Goal: Information Seeking & Learning: Learn about a topic

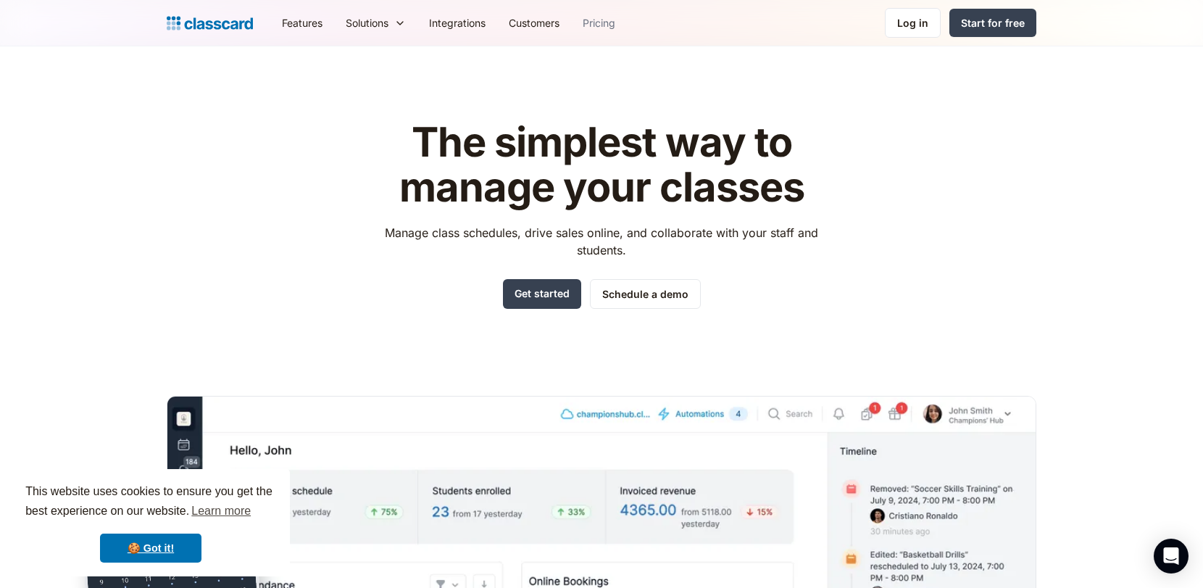
click at [595, 22] on link "Pricing" at bounding box center [599, 23] width 56 height 33
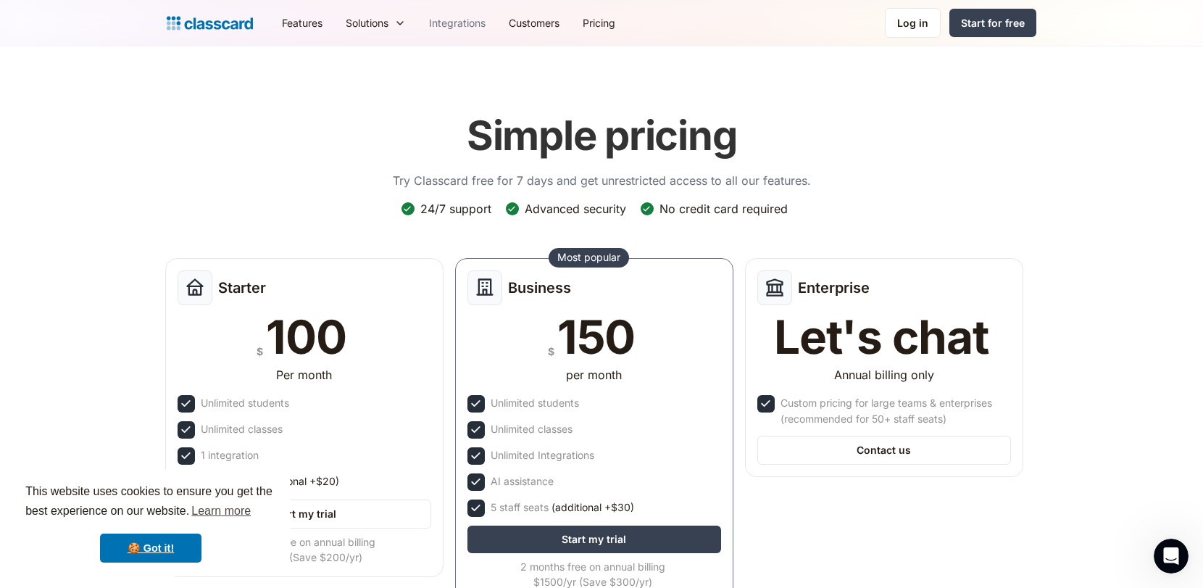
click at [465, 22] on link "Integrations" at bounding box center [458, 23] width 80 height 33
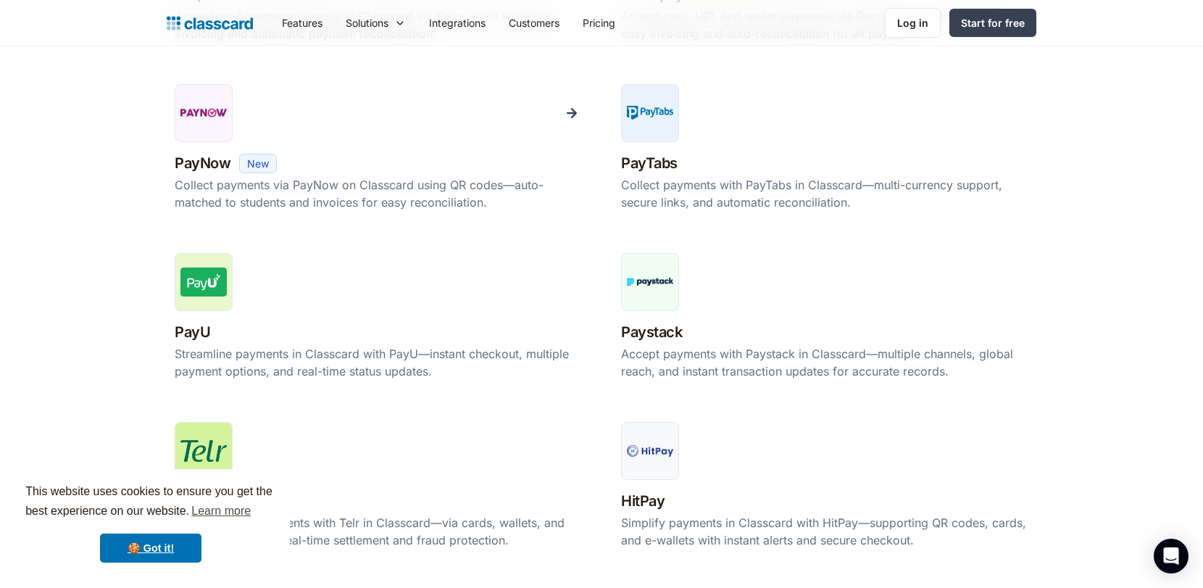
scroll to position [668, 0]
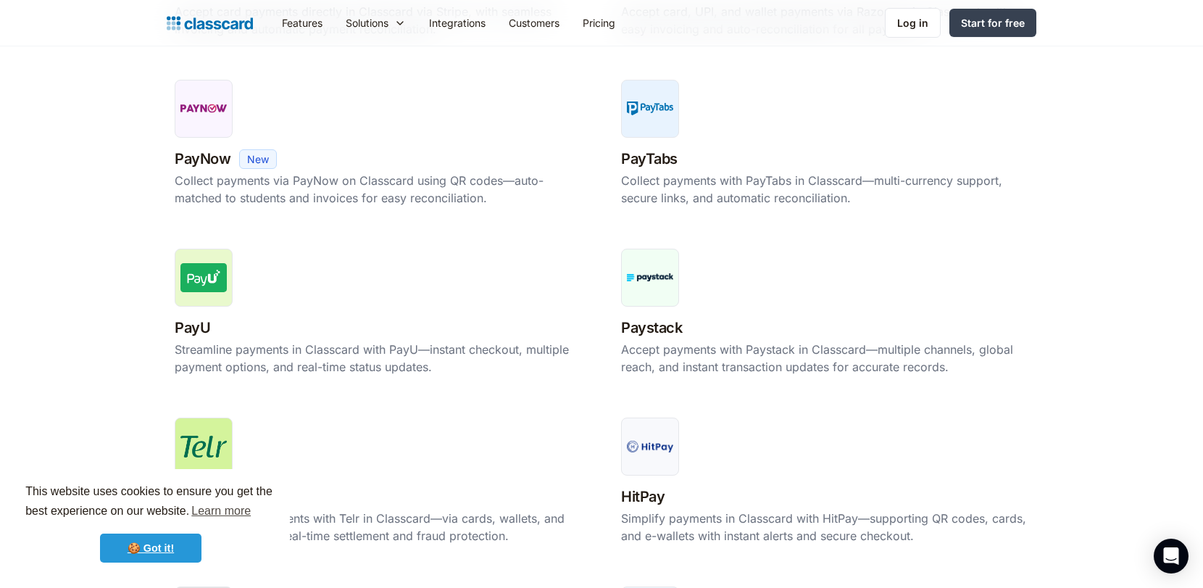
click at [166, 548] on link "🍪 Got it!" at bounding box center [150, 548] width 101 height 29
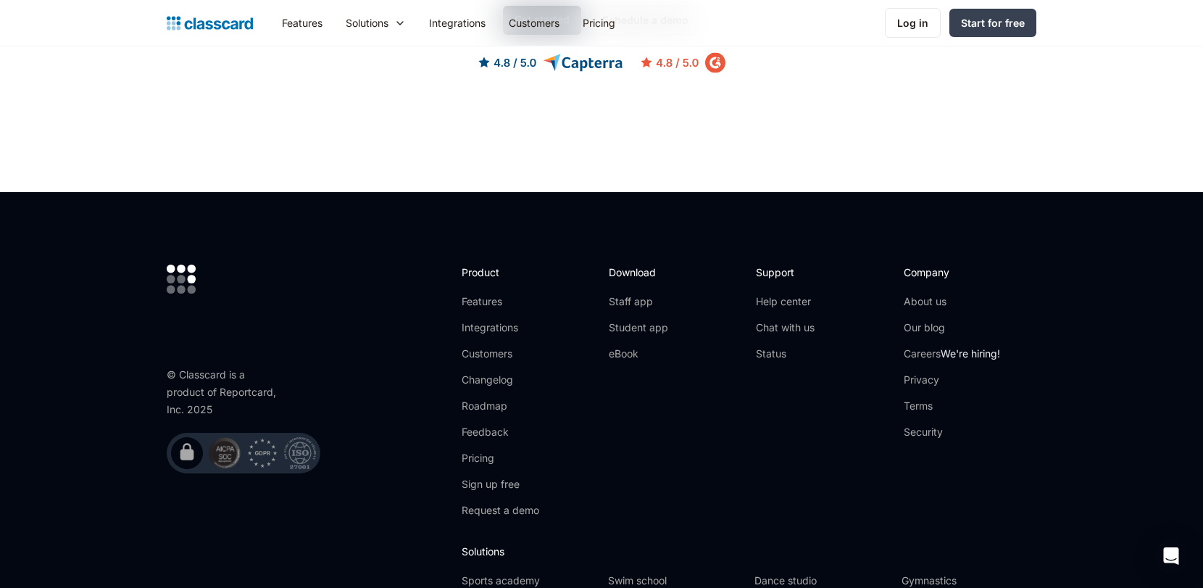
scroll to position [3318, 0]
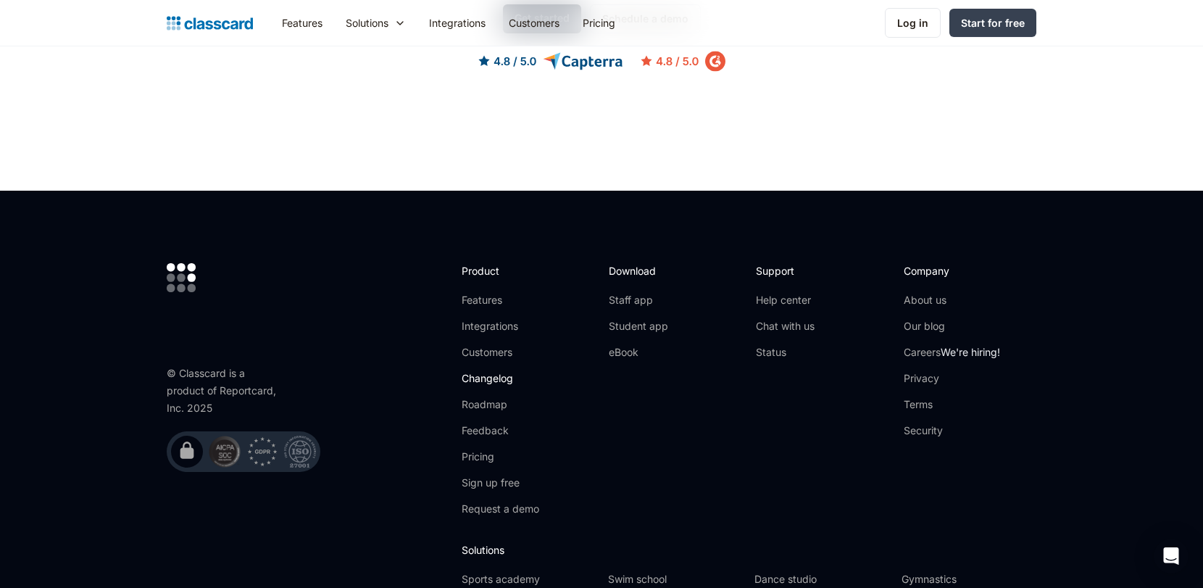
click at [490, 373] on link "Changelog" at bounding box center [501, 378] width 78 height 14
click at [610, 22] on link "Pricing" at bounding box center [599, 23] width 56 height 33
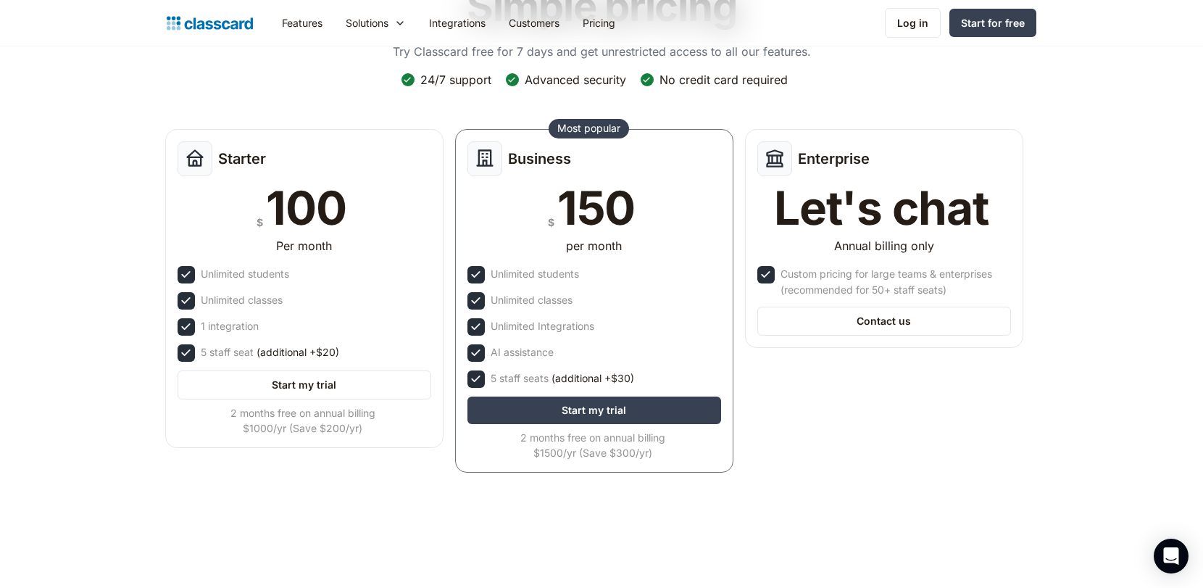
scroll to position [130, 0]
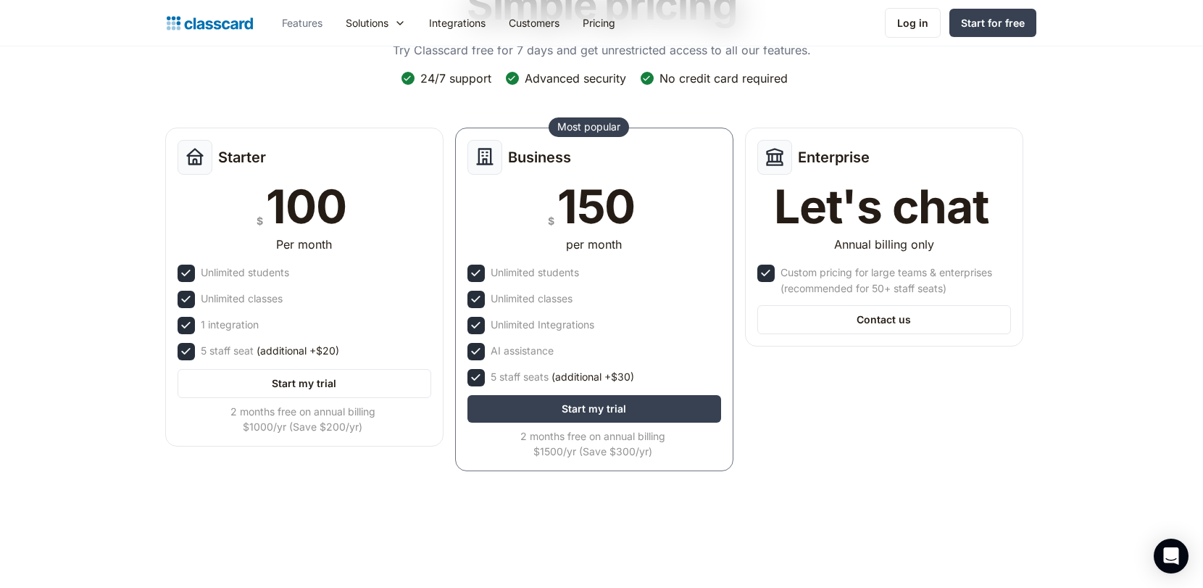
click at [303, 21] on link "Features" at bounding box center [302, 23] width 64 height 33
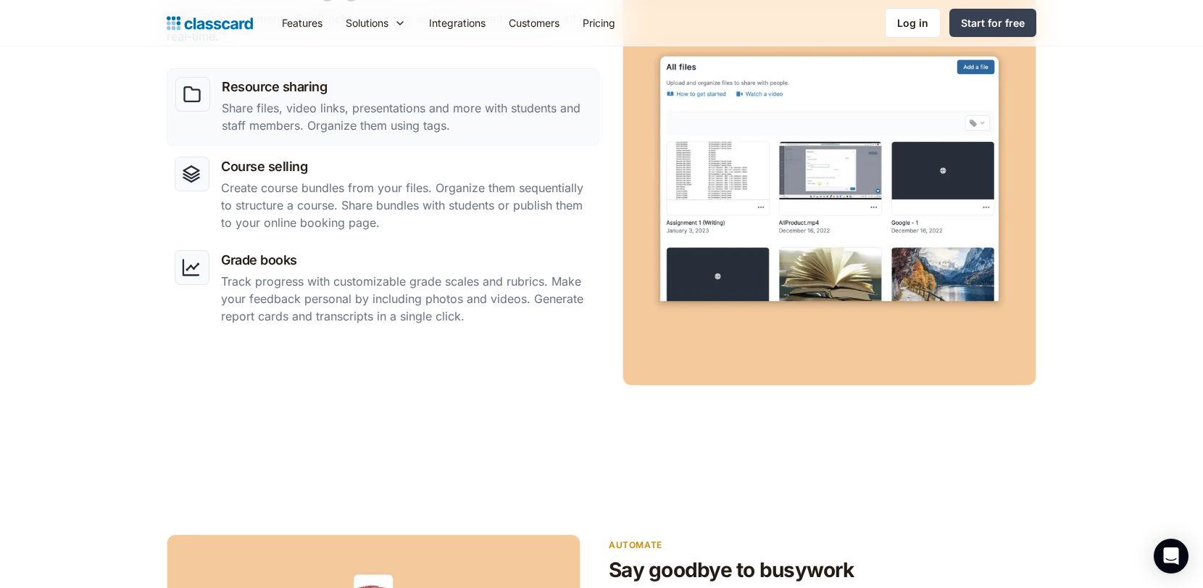
scroll to position [1335, 0]
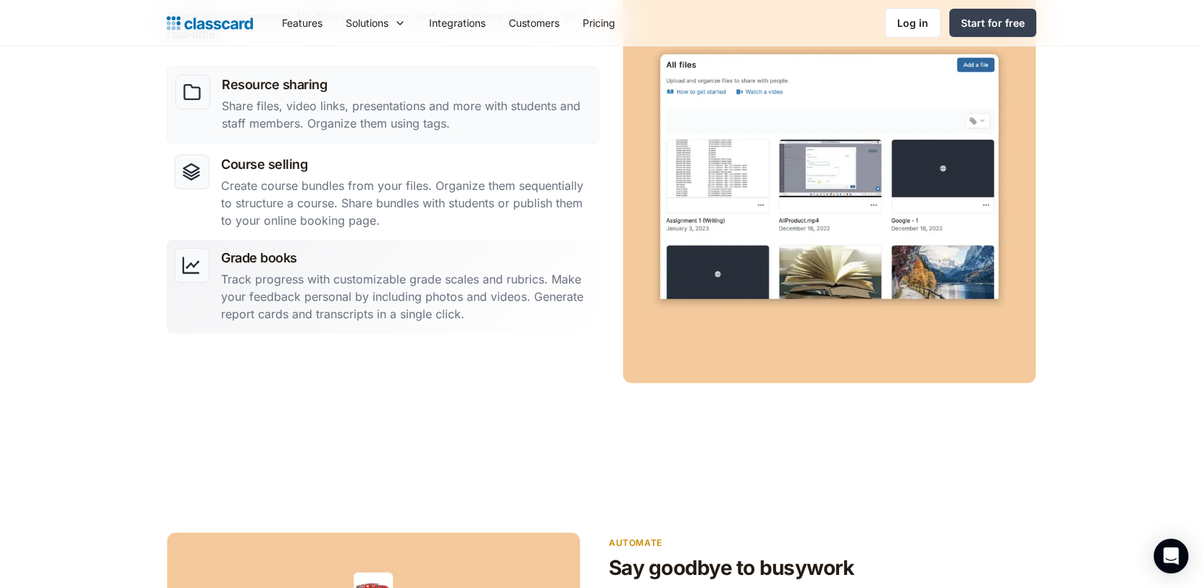
click at [444, 300] on p "Track progress with customizable grade scales and rubrics. Make your feedback p…" at bounding box center [406, 296] width 370 height 52
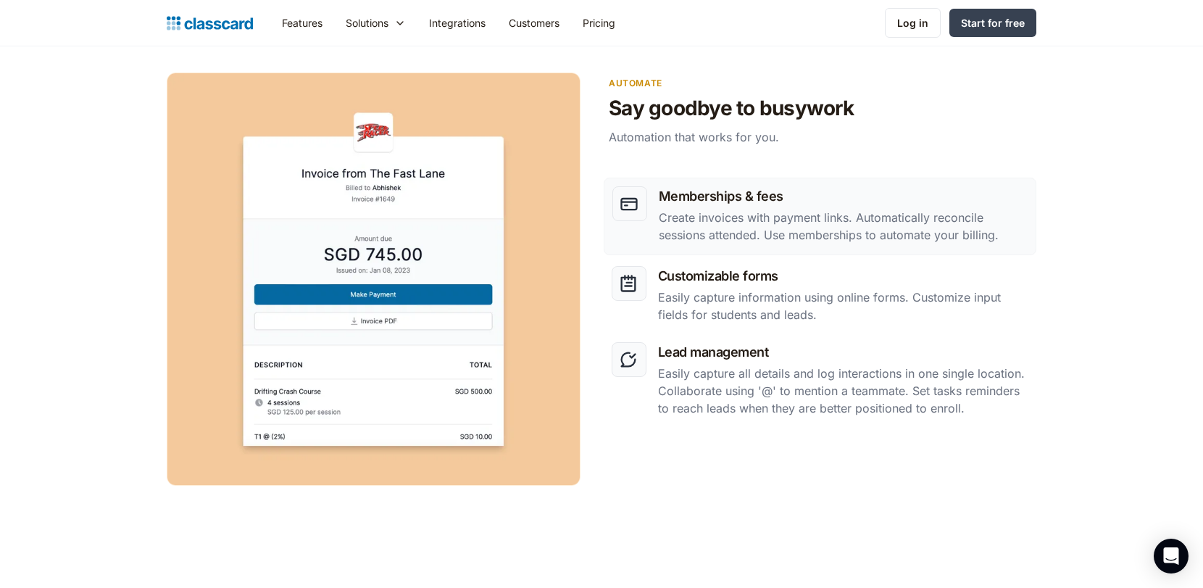
scroll to position [1802, 0]
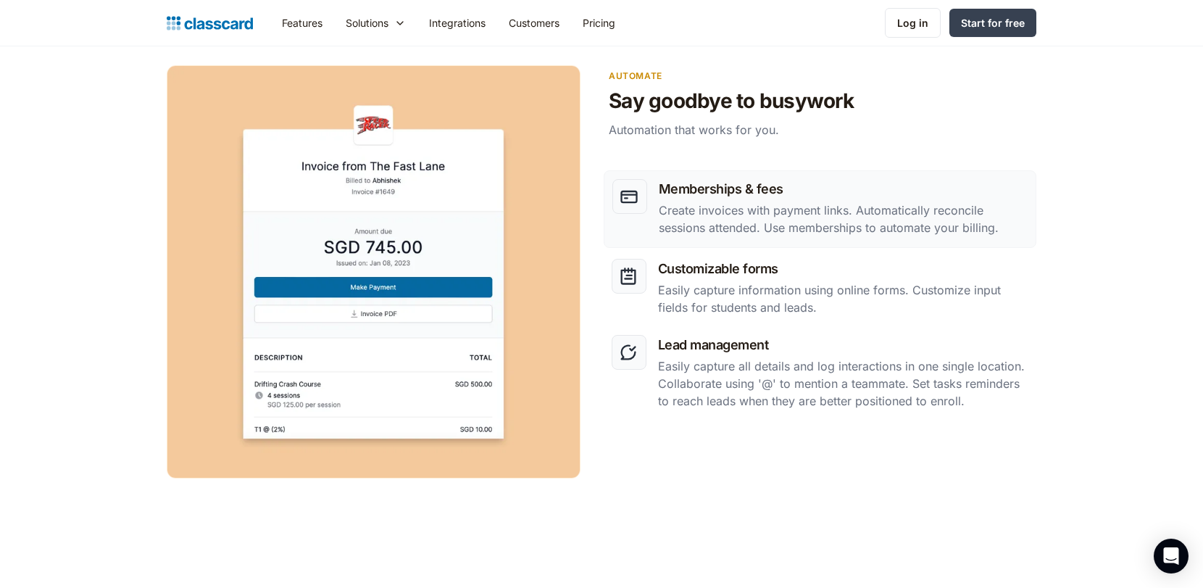
click at [782, 226] on p "Create invoices with payment links. Automatically reconcile sessions attended. …" at bounding box center [843, 219] width 369 height 35
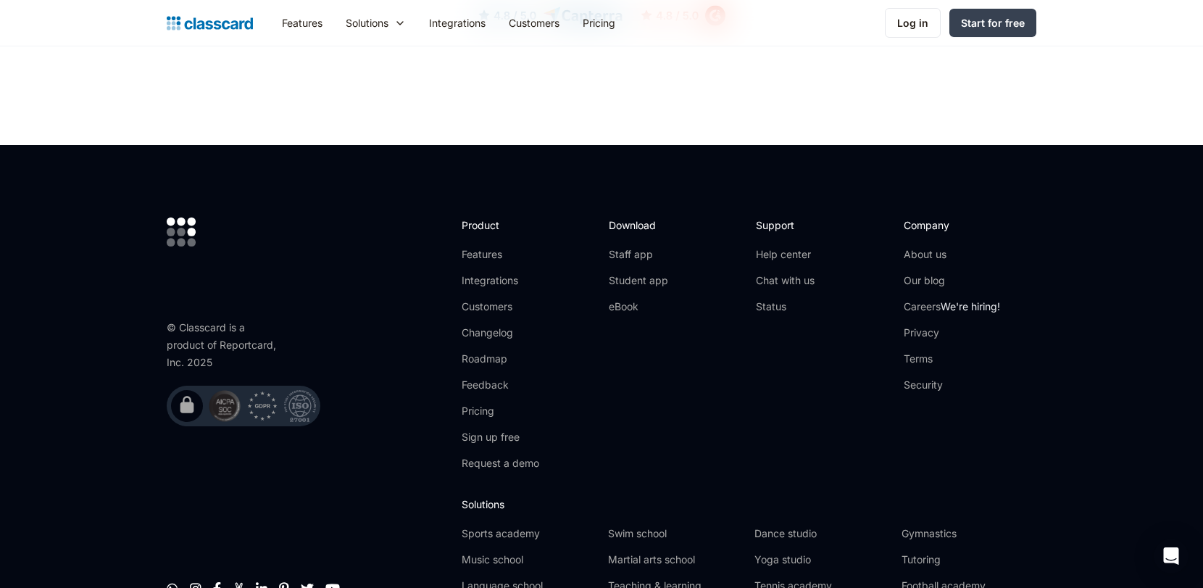
scroll to position [4376, 0]
